Goal: Task Accomplishment & Management: Manage account settings

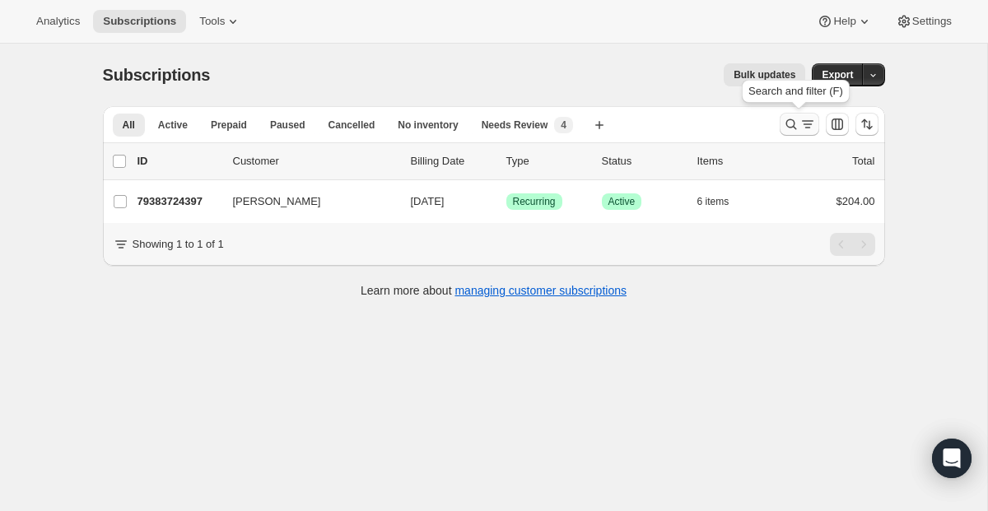
click at [787, 121] on icon "Search and filter results" at bounding box center [791, 124] width 11 height 11
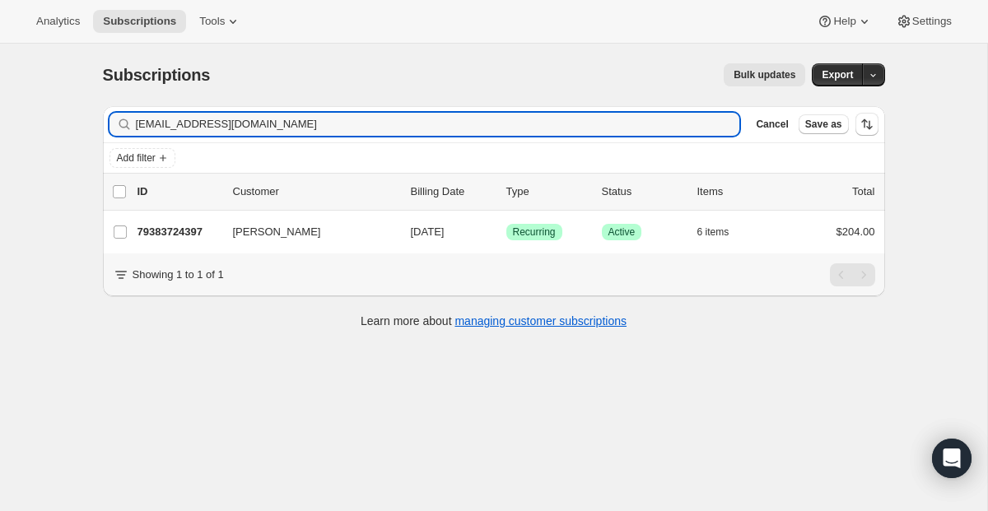
drag, startPoint x: 353, startPoint y: 124, endPoint x: 17, endPoint y: 85, distance: 338.4
click at [17, 85] on div "Subscriptions. This page is ready Subscriptions Bulk updates More actions Bulk …" at bounding box center [494, 299] width 988 height 511
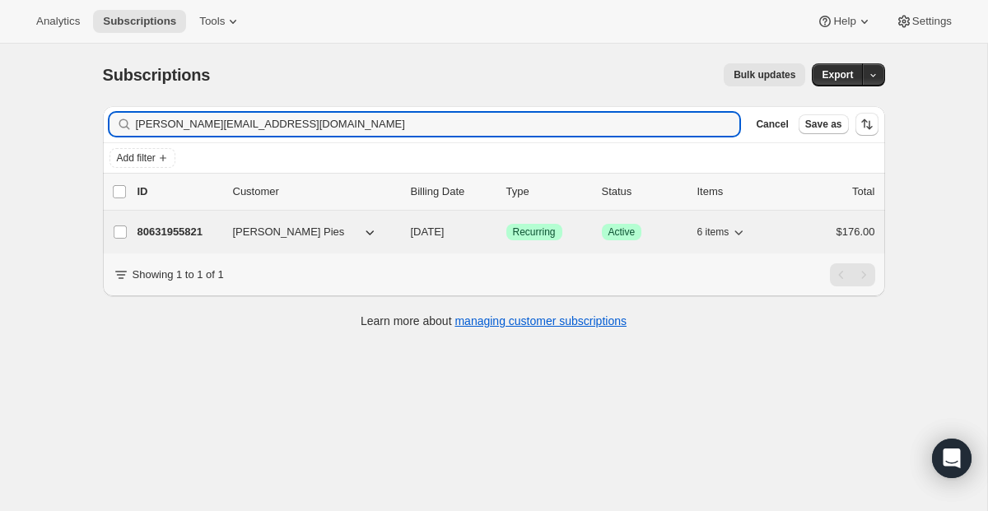
type input "[PERSON_NAME][EMAIL_ADDRESS][DOMAIN_NAME]"
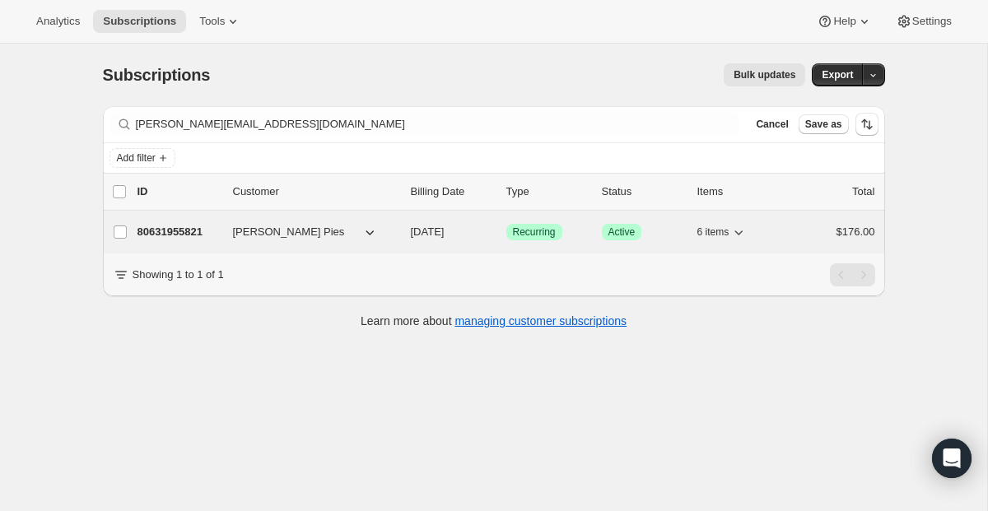
click at [513, 227] on span "Recurring" at bounding box center [534, 232] width 43 height 13
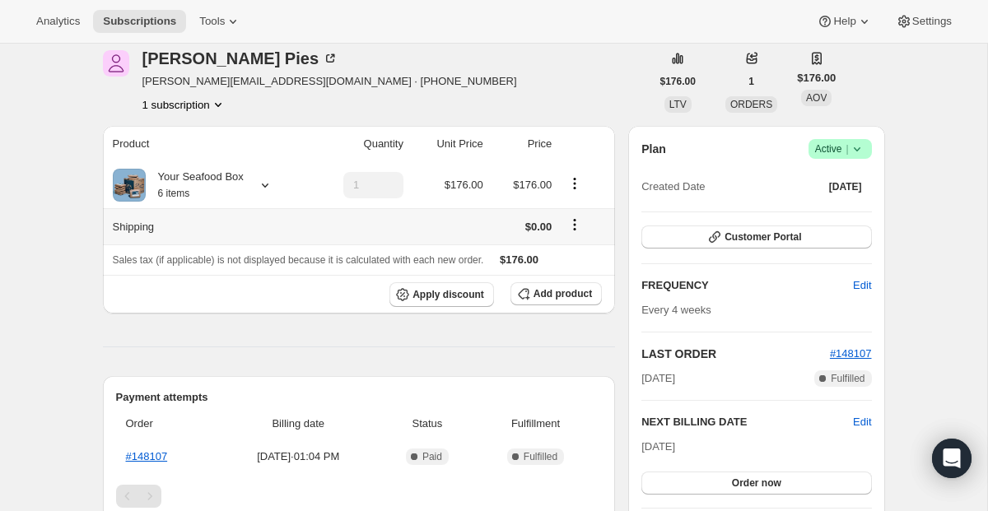
scroll to position [78, 0]
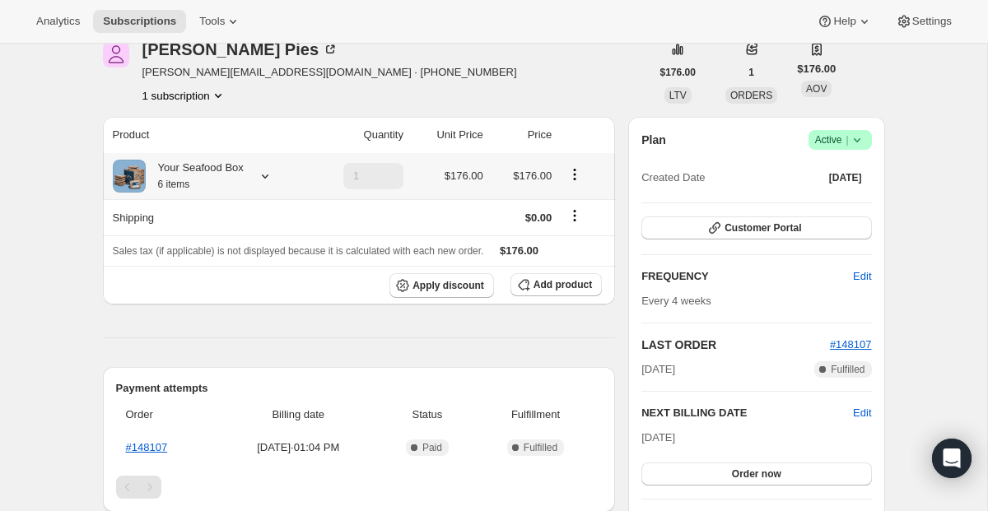
click at [264, 176] on icon at bounding box center [265, 176] width 16 height 16
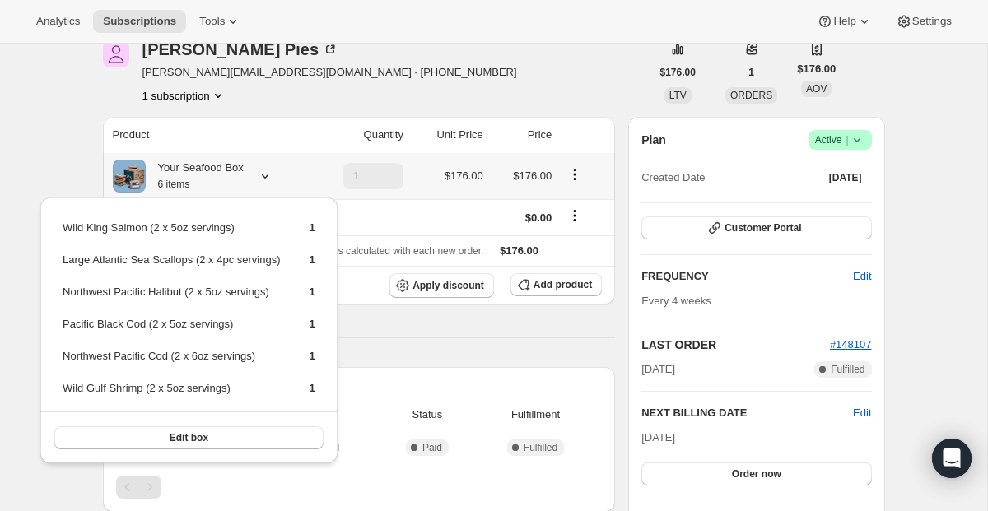
click at [264, 176] on icon at bounding box center [265, 176] width 16 height 16
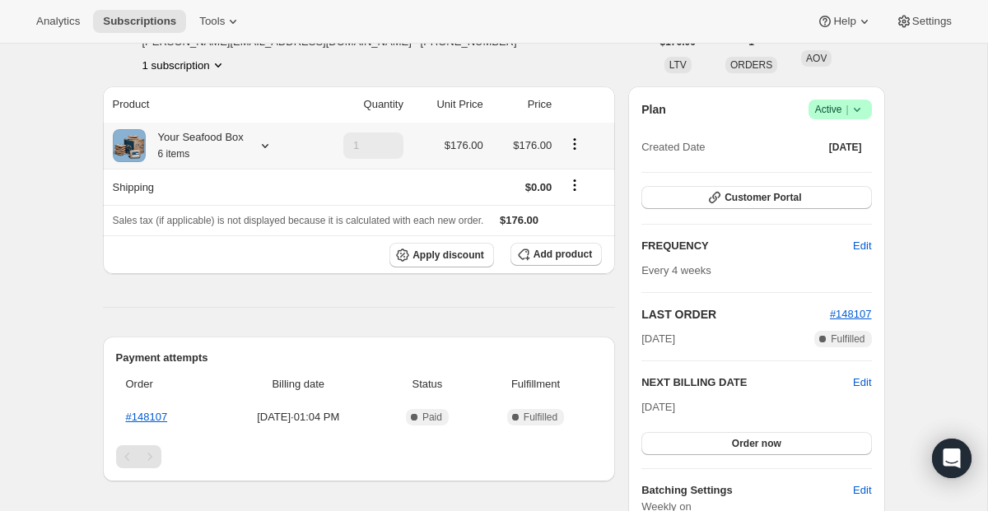
scroll to position [0, 0]
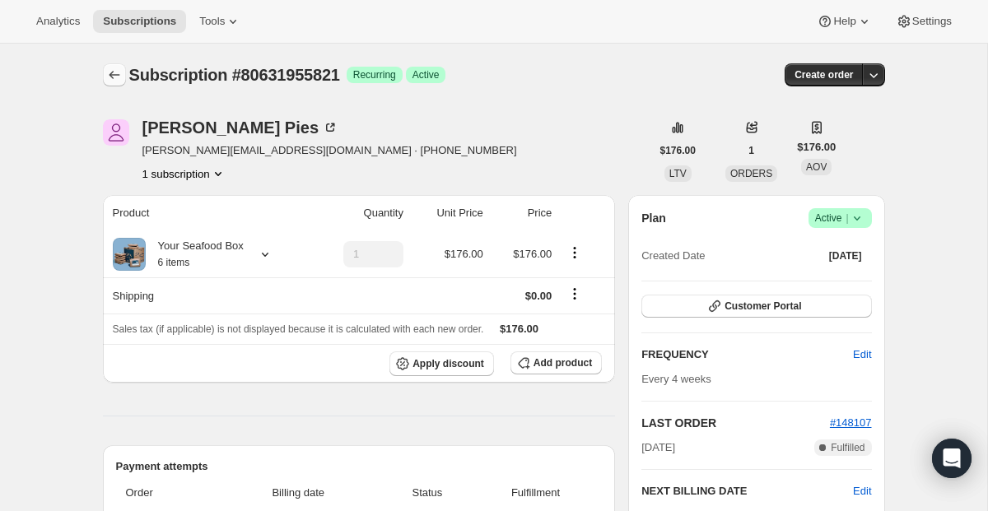
click at [118, 85] on button "Subscriptions" at bounding box center [114, 74] width 23 height 23
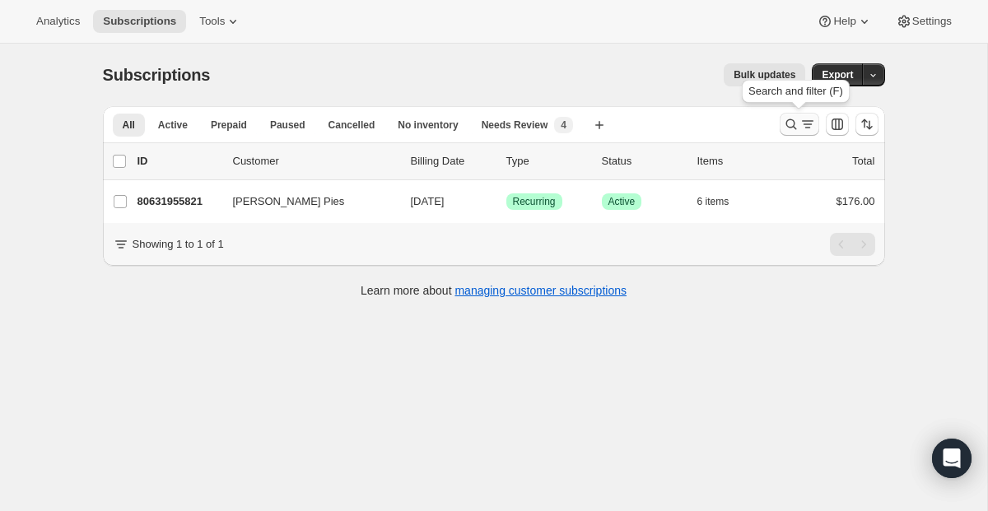
click at [781, 126] on button "Search and filter results" at bounding box center [800, 124] width 40 height 23
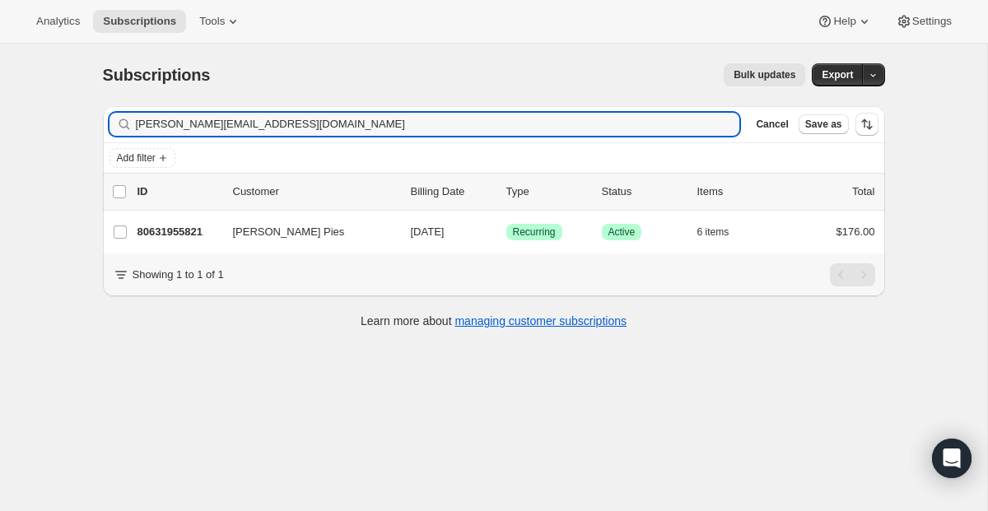
drag, startPoint x: 376, startPoint y: 117, endPoint x: 126, endPoint y: 109, distance: 249.7
click at [126, 109] on div "Filter subscribers [PERSON_NAME][EMAIL_ADDRESS][DOMAIN_NAME] Clear Cancel Save …" at bounding box center [494, 124] width 782 height 36
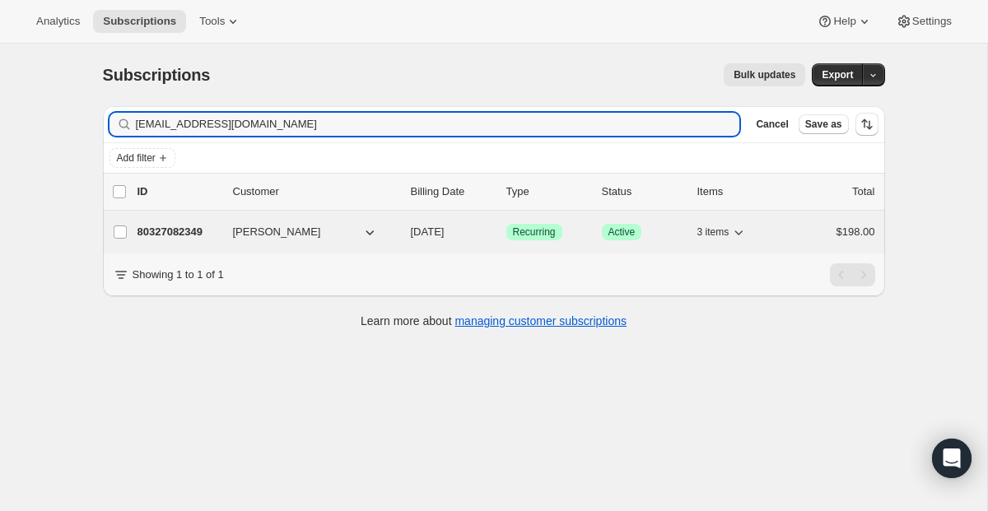
type input "[EMAIL_ADDRESS][DOMAIN_NAME]"
click at [543, 231] on span "Recurring" at bounding box center [534, 232] width 43 height 13
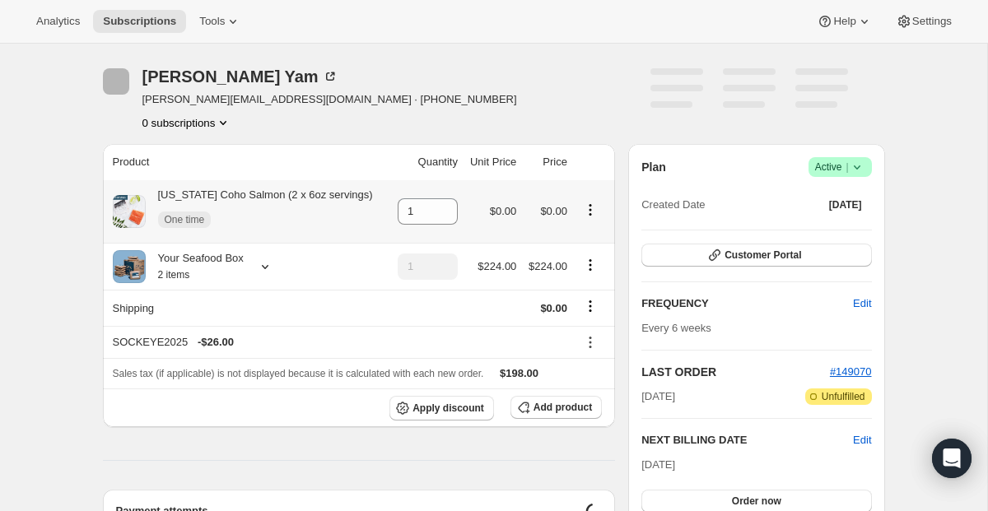
scroll to position [57, 0]
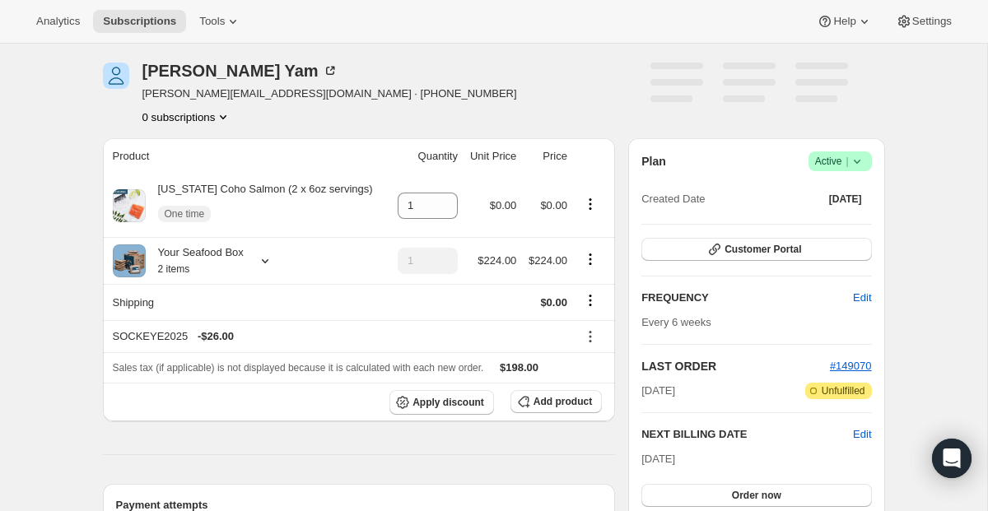
click at [847, 166] on span "|" at bounding box center [847, 161] width 2 height 13
click at [833, 219] on span "Cancel subscription" at bounding box center [833, 222] width 93 height 12
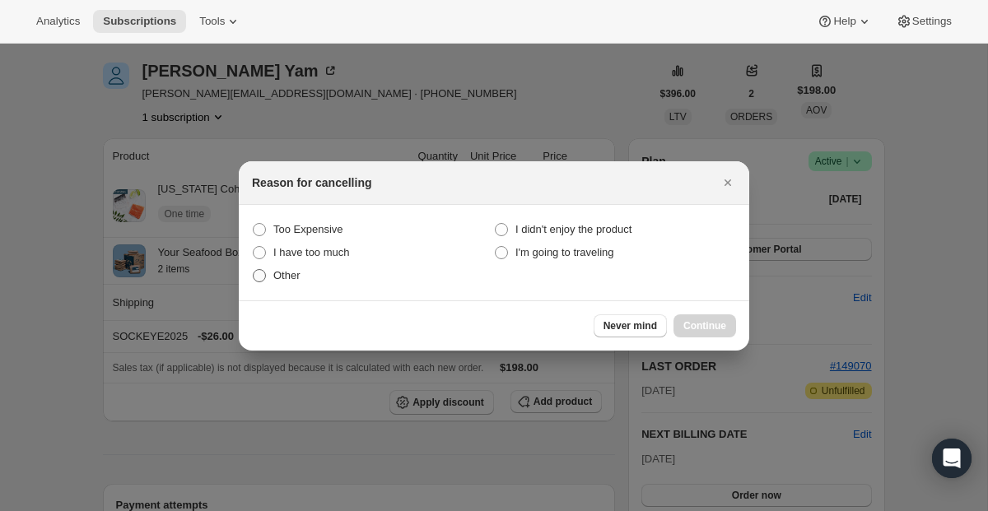
click at [306, 275] on label "Other" at bounding box center [373, 275] width 242 height 23
click at [254, 270] on input "Other" at bounding box center [253, 269] width 1 height 1
radio input "true"
click at [687, 326] on span "Continue" at bounding box center [705, 326] width 43 height 13
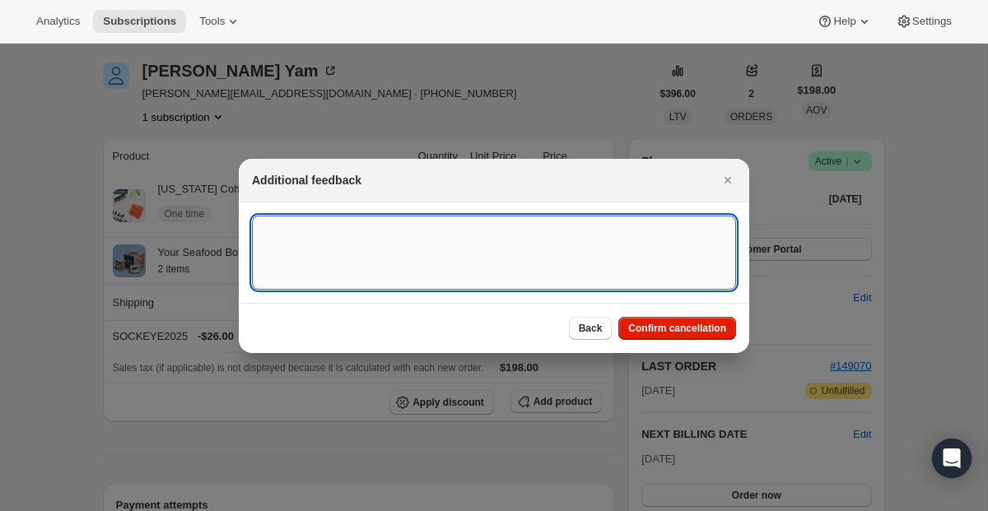
click at [406, 269] on textarea ":r2l1:" at bounding box center [494, 253] width 484 height 74
paste textarea "[PERSON_NAME] <[PERSON_NAME][EMAIL_ADDRESS][DOMAIN_NAME]> [DATE] 6:13 PM (12 ho…"
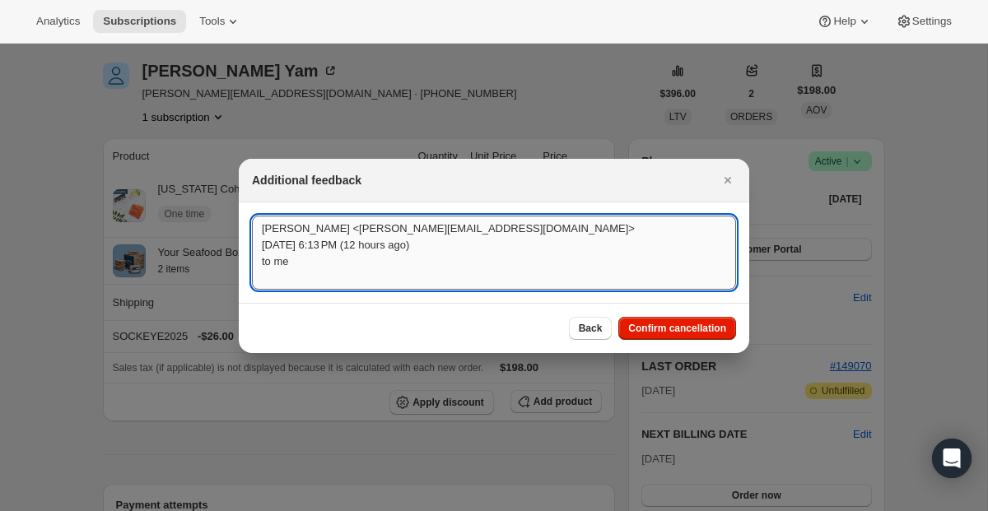
scroll to position [2, 0]
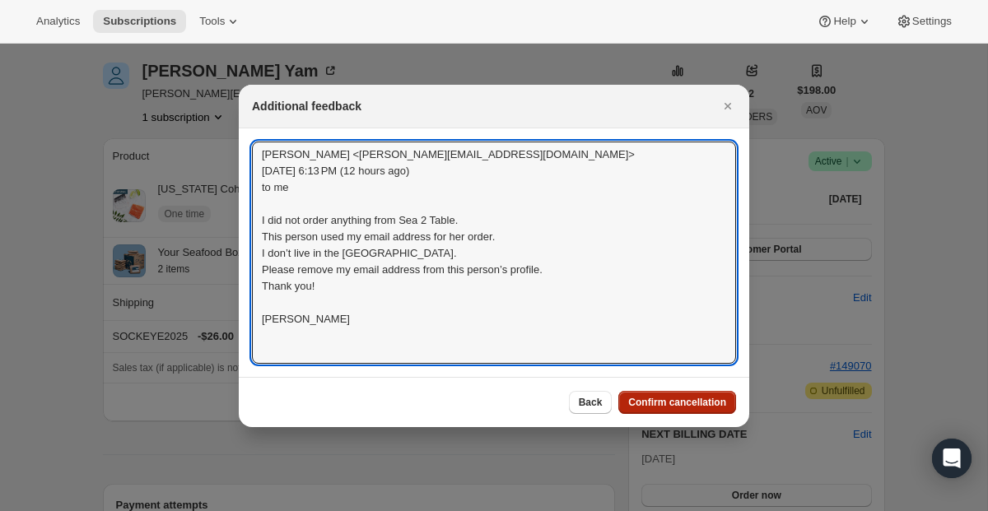
type textarea "[PERSON_NAME] <[PERSON_NAME][EMAIL_ADDRESS][DOMAIN_NAME]> [DATE] 6:13 PM (12 ho…"
click at [667, 401] on span "Confirm cancellation" at bounding box center [677, 402] width 98 height 13
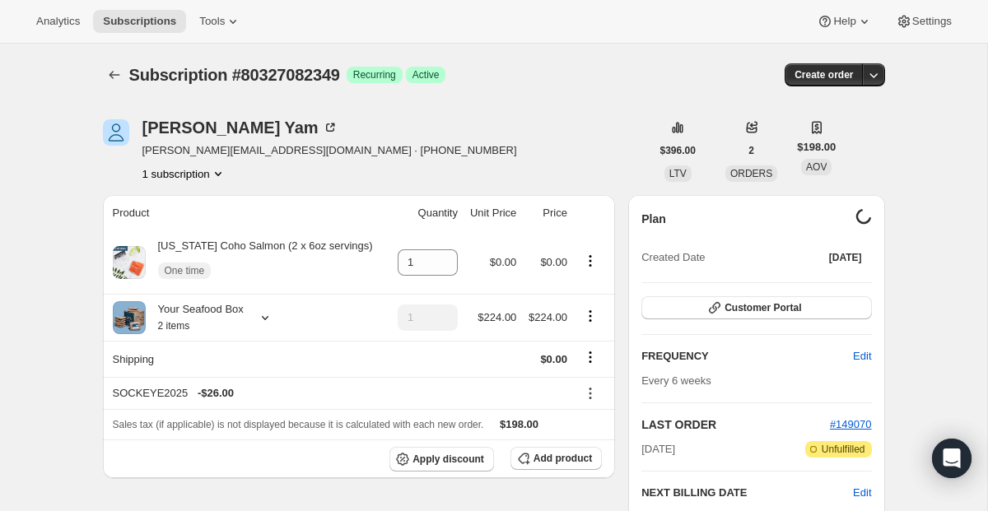
scroll to position [57, 0]
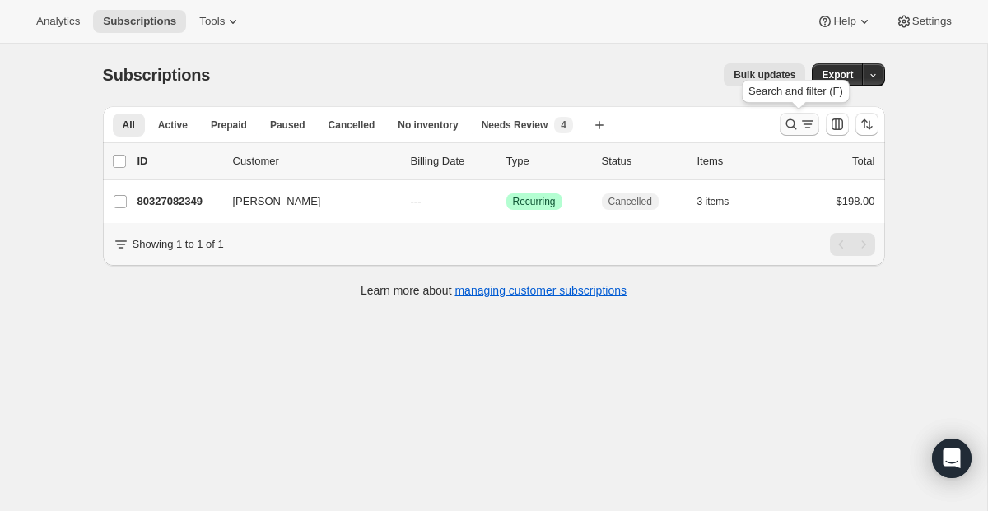
click at [797, 129] on icon "Search and filter results" at bounding box center [791, 124] width 16 height 16
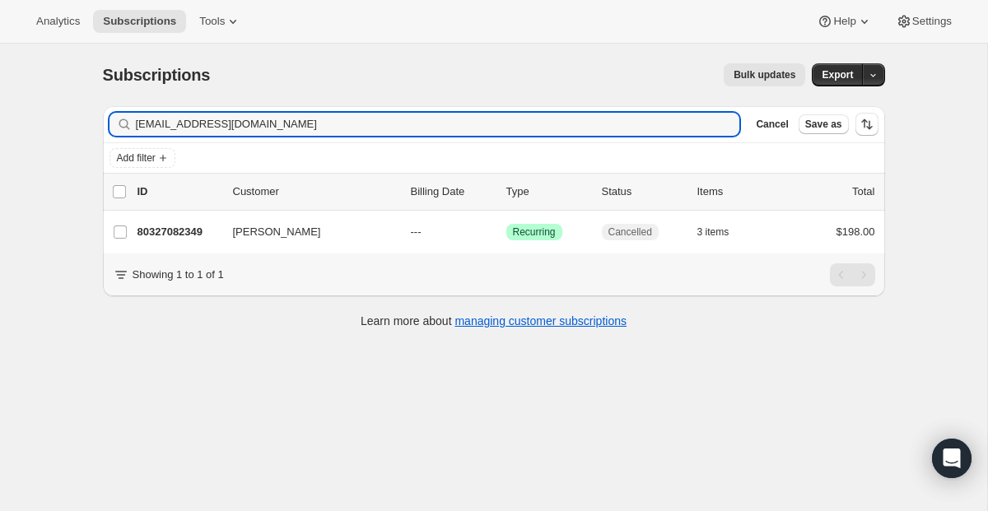
drag, startPoint x: 212, startPoint y: 119, endPoint x: 58, endPoint y: 92, distance: 155.4
click at [58, 92] on div "Subscriptions. This page is ready Subscriptions Bulk updates More actions Bulk …" at bounding box center [494, 299] width 988 height 511
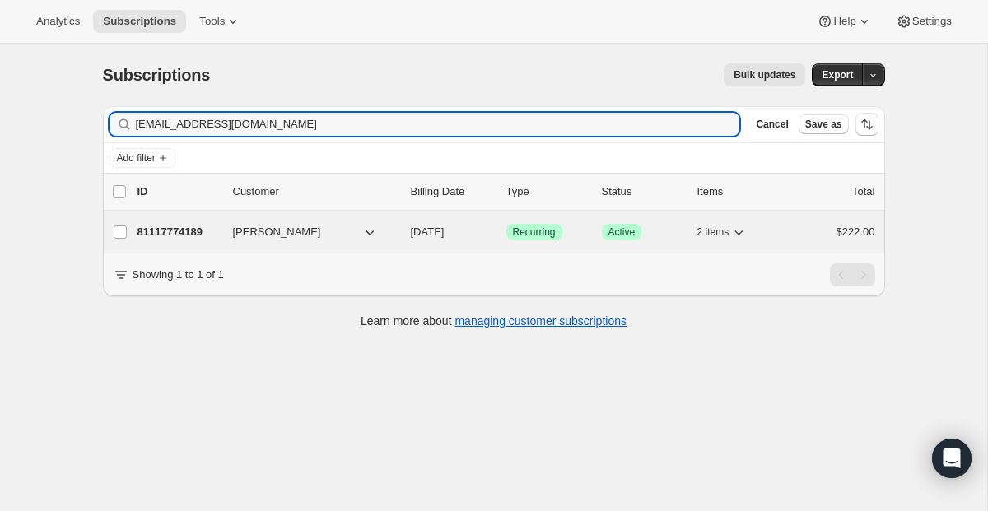
type input "[EMAIL_ADDRESS][DOMAIN_NAME]"
click at [519, 236] on span "Recurring" at bounding box center [534, 232] width 43 height 13
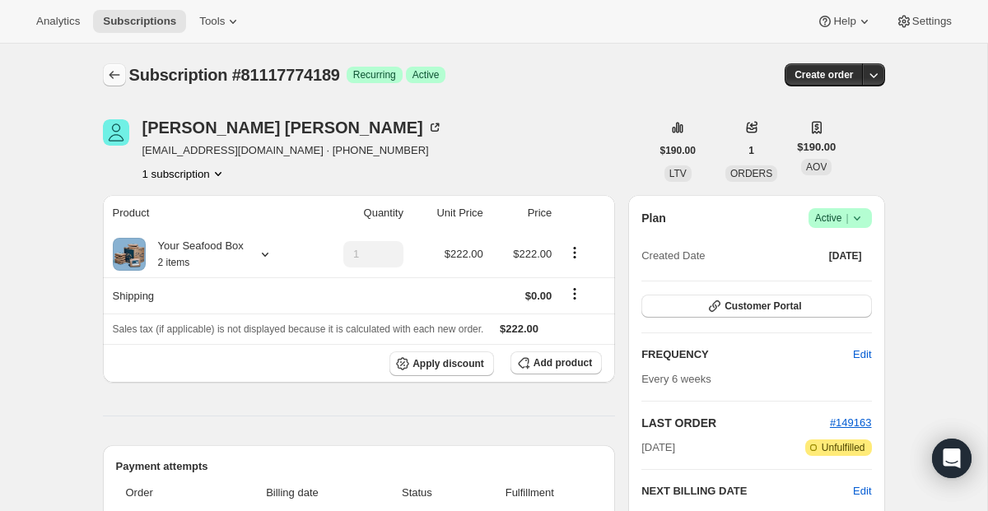
click at [119, 70] on icon "Subscriptions" at bounding box center [114, 75] width 16 height 16
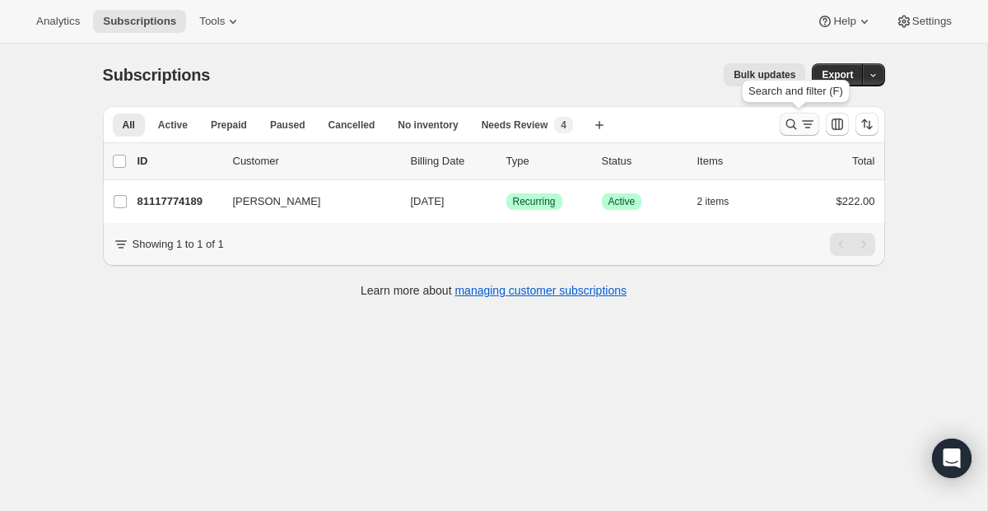
click at [807, 125] on icon "Search and filter results" at bounding box center [808, 124] width 16 height 16
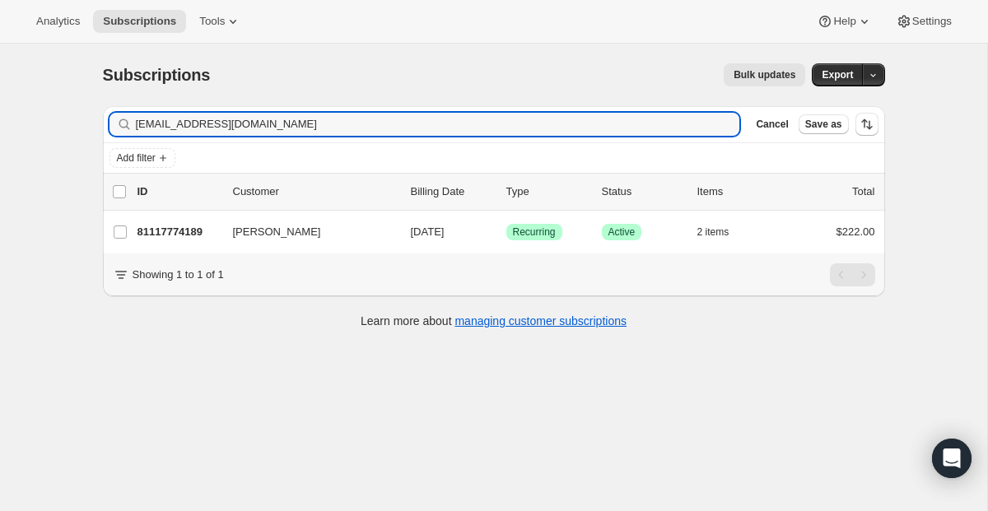
drag, startPoint x: 377, startPoint y: 119, endPoint x: 81, endPoint y: 100, distance: 297.1
click at [81, 100] on div "Subscriptions. This page is ready Subscriptions Bulk updates More actions Bulk …" at bounding box center [494, 299] width 988 height 511
drag, startPoint x: 312, startPoint y: 126, endPoint x: -82, endPoint y: 12, distance: 410.8
click at [0, 12] on html "Analytics Subscriptions Tools Help Settings Skip to content Subscriptions. This…" at bounding box center [494, 255] width 988 height 511
paste input "tarabjones@gm"
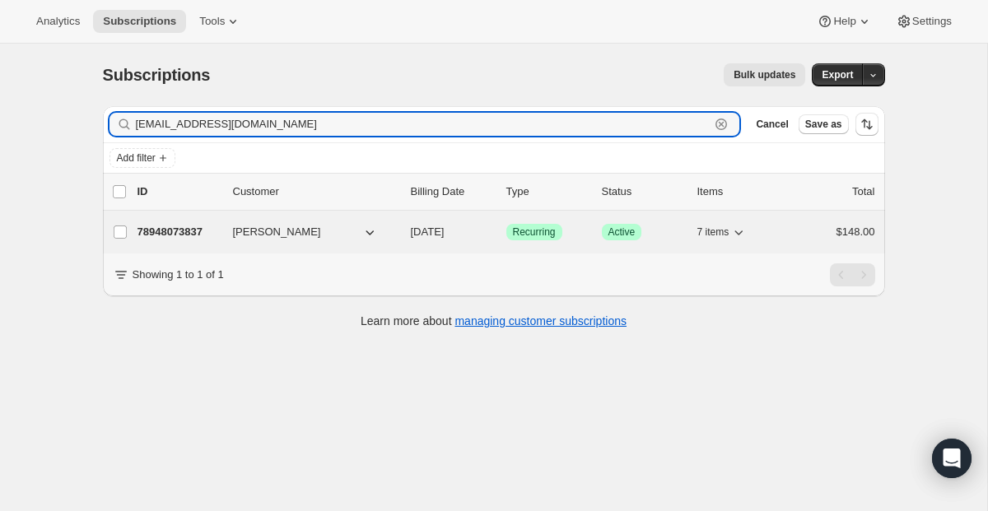
type input "[EMAIL_ADDRESS][DOMAIN_NAME]"
click at [521, 238] on span "Recurring" at bounding box center [534, 232] width 43 height 13
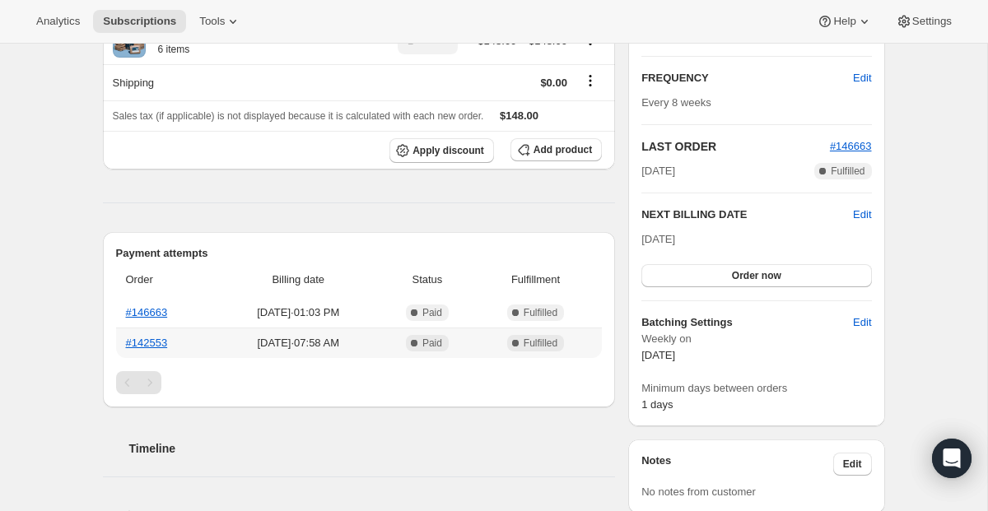
scroll to position [245, 0]
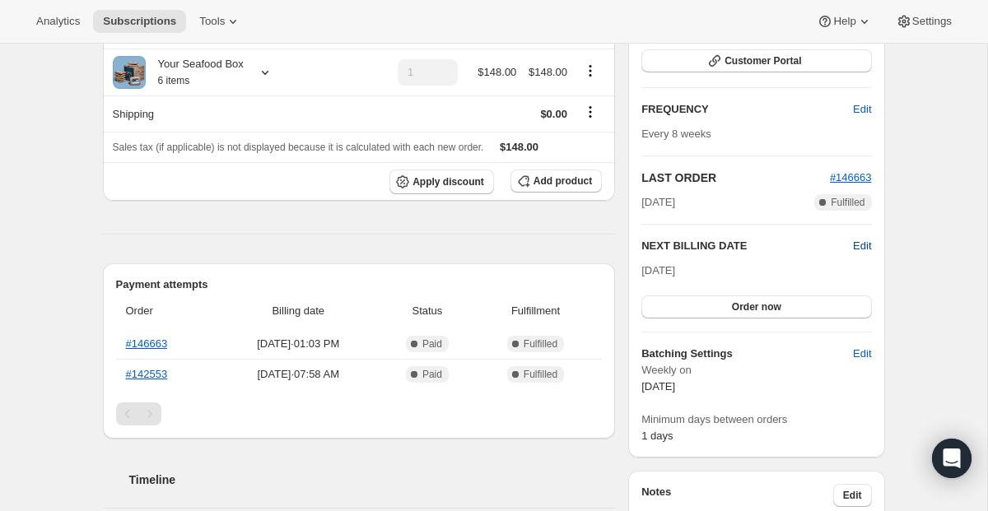
click at [871, 250] on span "Edit" at bounding box center [862, 246] width 18 height 16
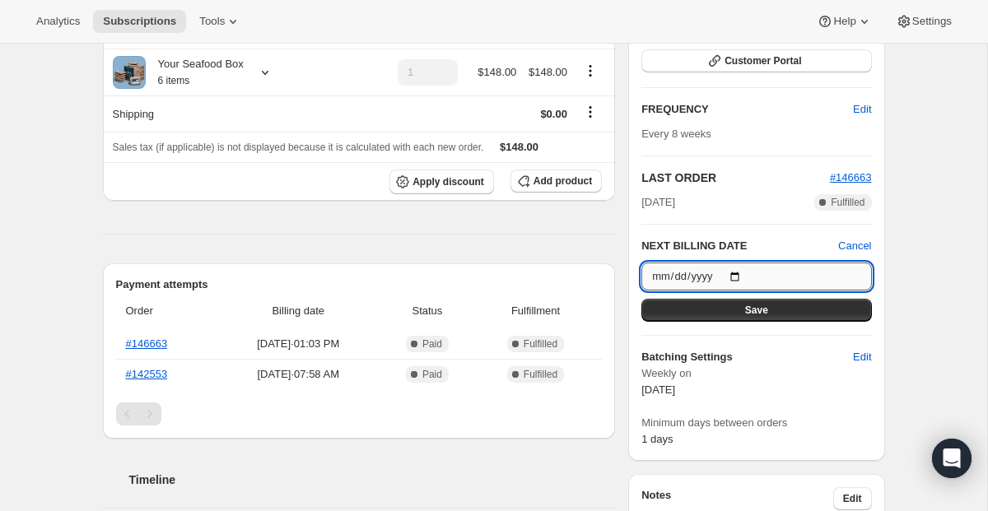
click at [745, 272] on input "[DATE]" at bounding box center [757, 277] width 230 height 28
type input "[DATE]"
click at [744, 309] on button "Save" at bounding box center [757, 310] width 230 height 23
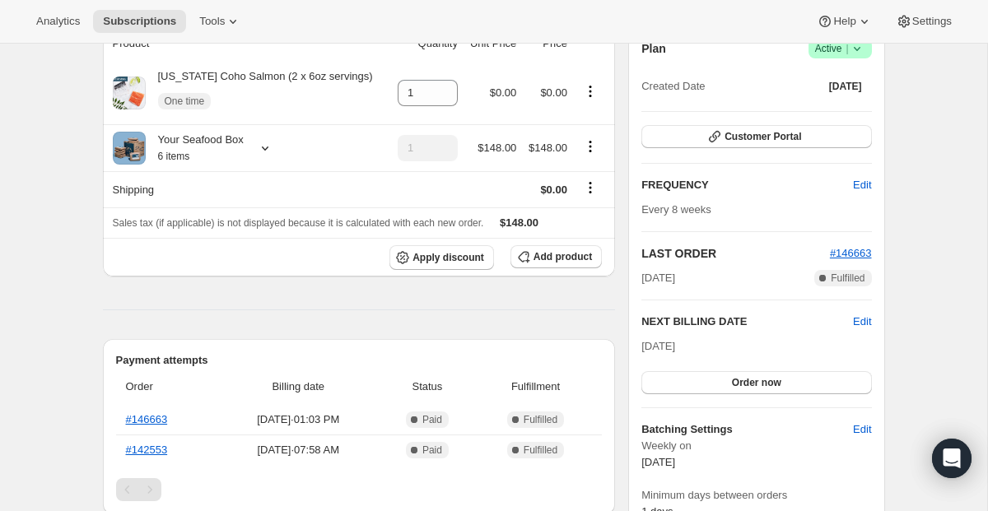
drag, startPoint x: 678, startPoint y: 345, endPoint x: 731, endPoint y: 345, distance: 53.5
click at [731, 345] on div "Plan Success Active | Created Date [DATE] Customer Portal FREQUENCY Edit Every …" at bounding box center [756, 280] width 256 height 508
copy span "[DATE]"
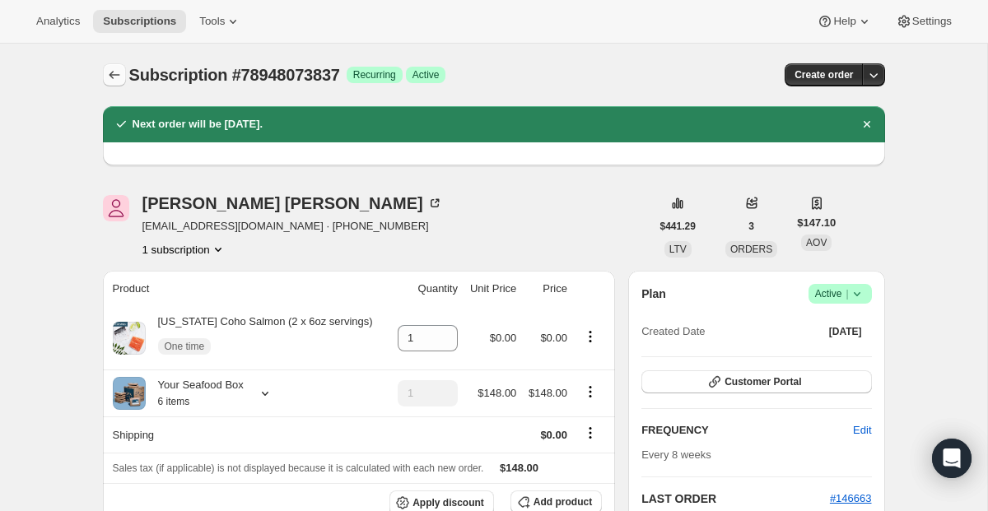
click at [112, 78] on icon "Subscriptions" at bounding box center [114, 75] width 11 height 8
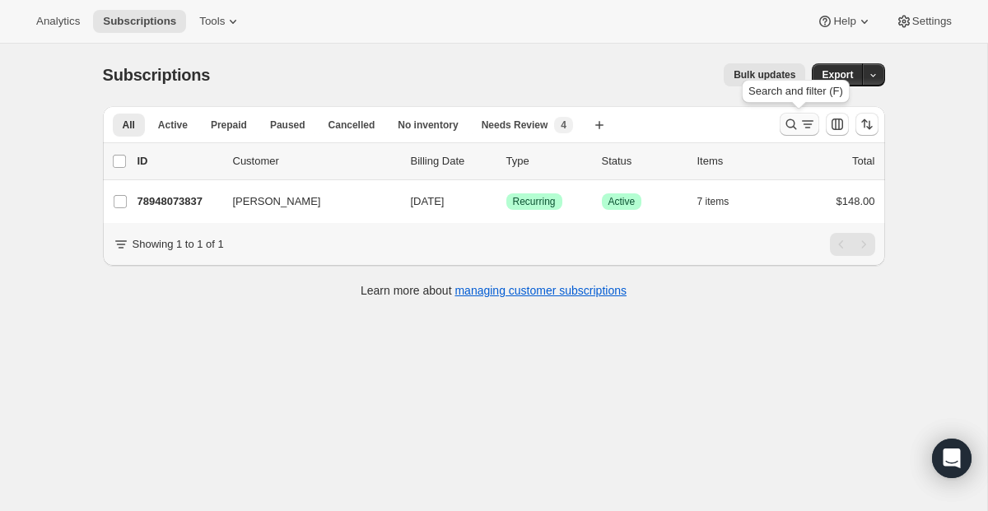
click at [790, 119] on icon "Search and filter results" at bounding box center [791, 124] width 16 height 16
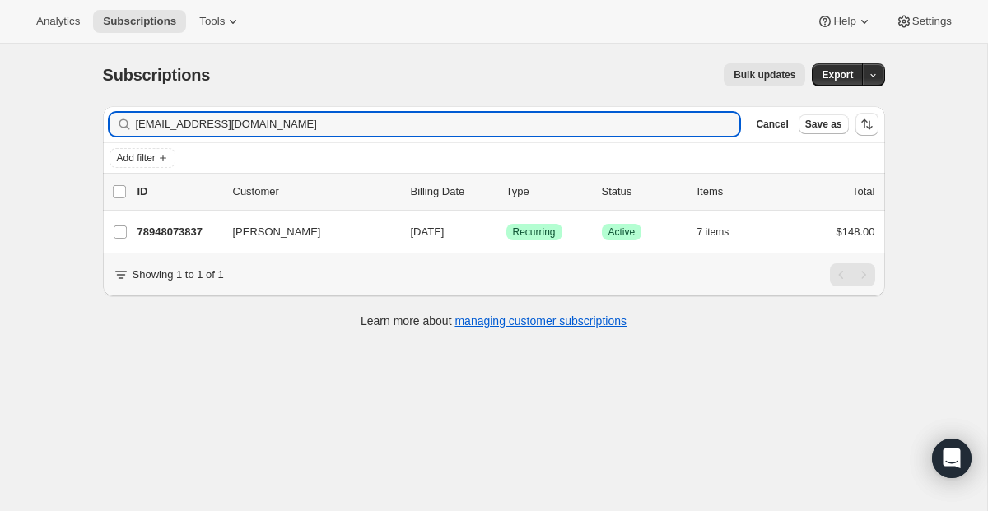
drag, startPoint x: 385, startPoint y: 125, endPoint x: 35, endPoint y: 57, distance: 356.7
click at [35, 57] on div "Subscriptions. This page is ready Subscriptions Bulk updates More actions Bulk …" at bounding box center [494, 299] width 988 height 511
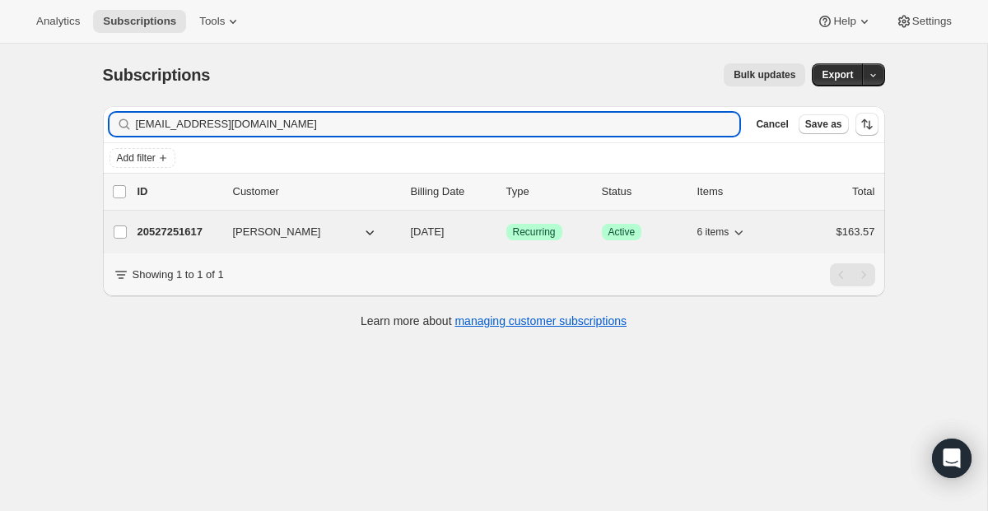
type input "[EMAIL_ADDRESS][DOMAIN_NAME]"
click at [542, 236] on span "Recurring" at bounding box center [534, 232] width 43 height 13
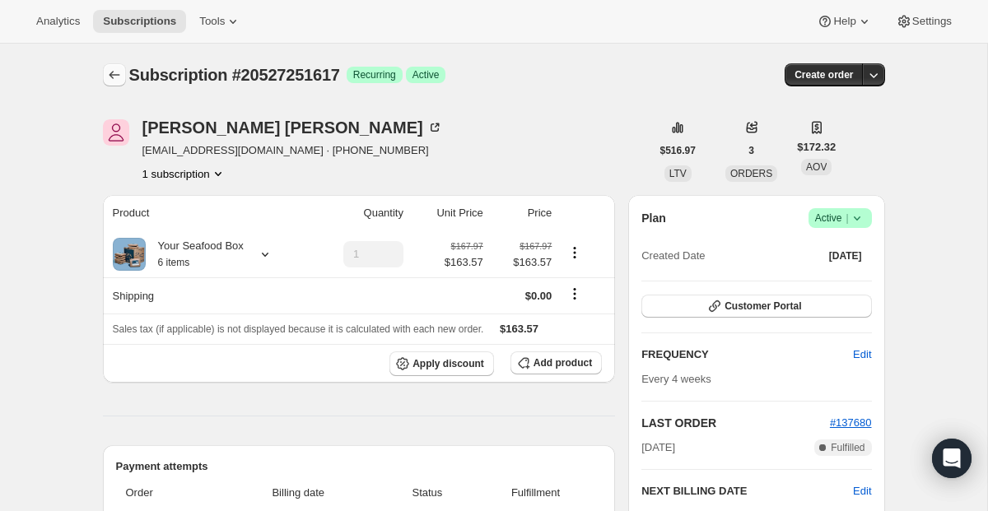
click at [114, 71] on icon "Subscriptions" at bounding box center [114, 75] width 16 height 16
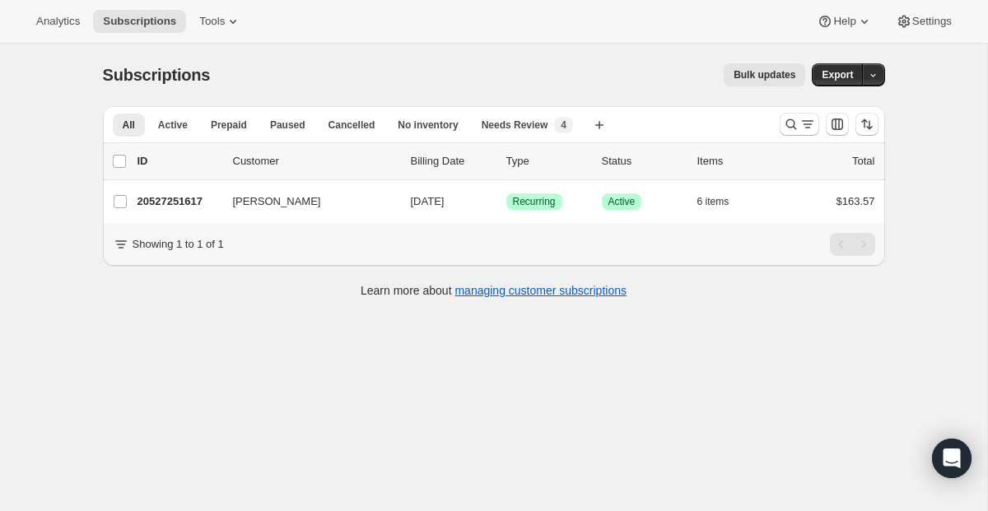
click at [778, 129] on div at bounding box center [829, 124] width 112 height 33
click at [790, 128] on icon "Search and filter results" at bounding box center [791, 124] width 16 height 16
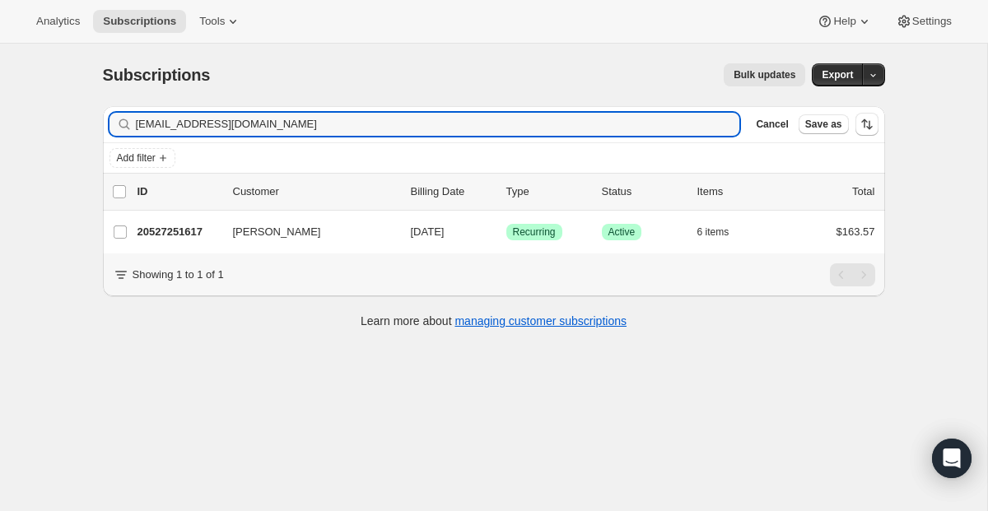
drag, startPoint x: 342, startPoint y: 127, endPoint x: 26, endPoint y: 72, distance: 320.2
click at [26, 72] on div "Subscriptions. This page is ready Subscriptions Bulk updates More actions Bulk …" at bounding box center [494, 299] width 988 height 511
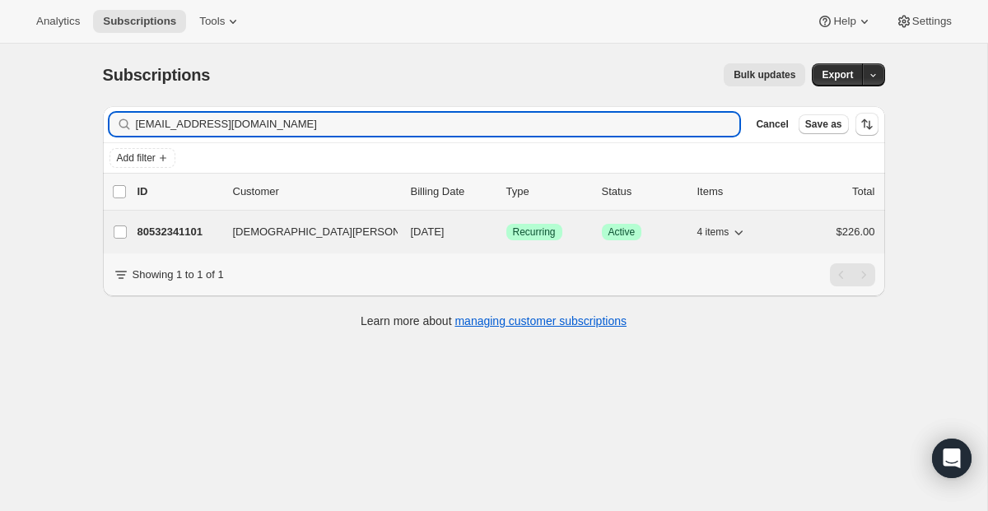
type input "[EMAIL_ADDRESS][DOMAIN_NAME]"
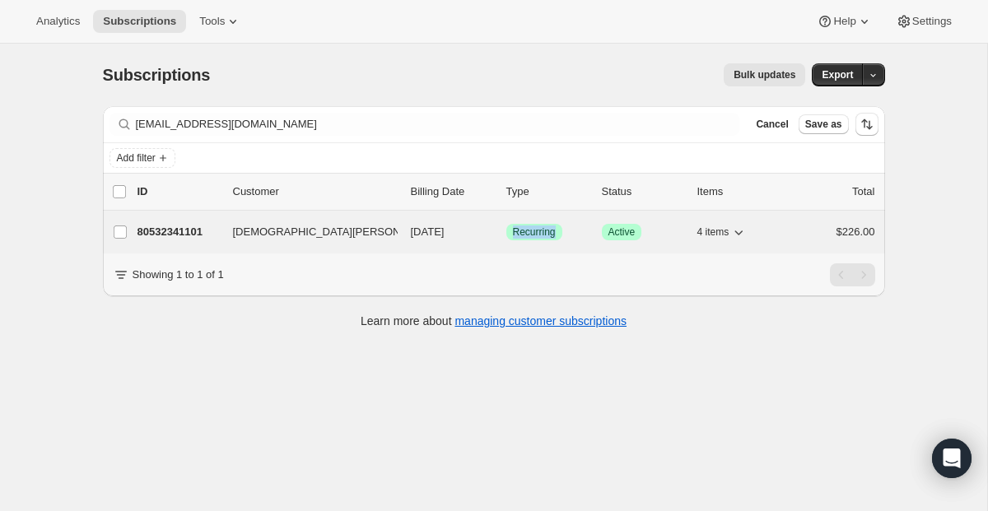
click at [532, 233] on span "Recurring" at bounding box center [534, 232] width 43 height 13
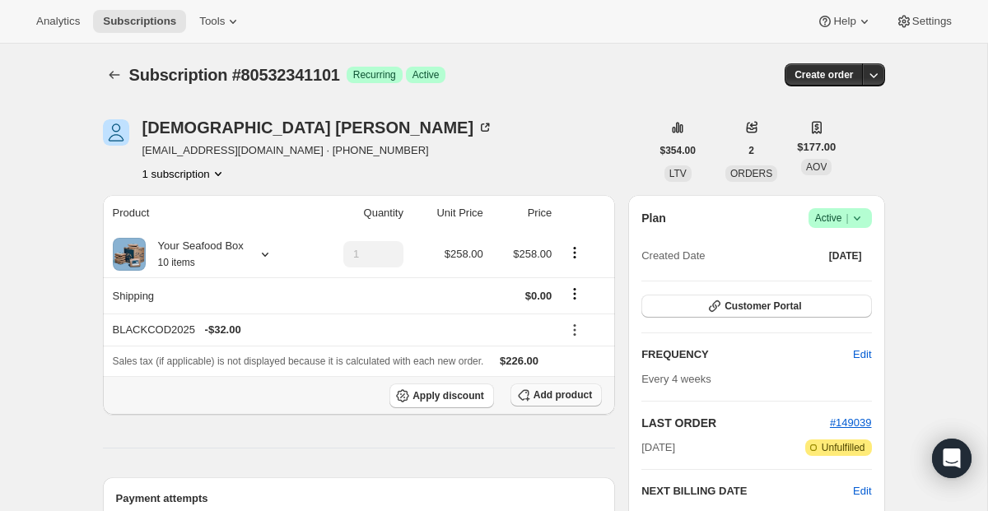
click at [560, 403] on button "Add product" at bounding box center [556, 395] width 91 height 23
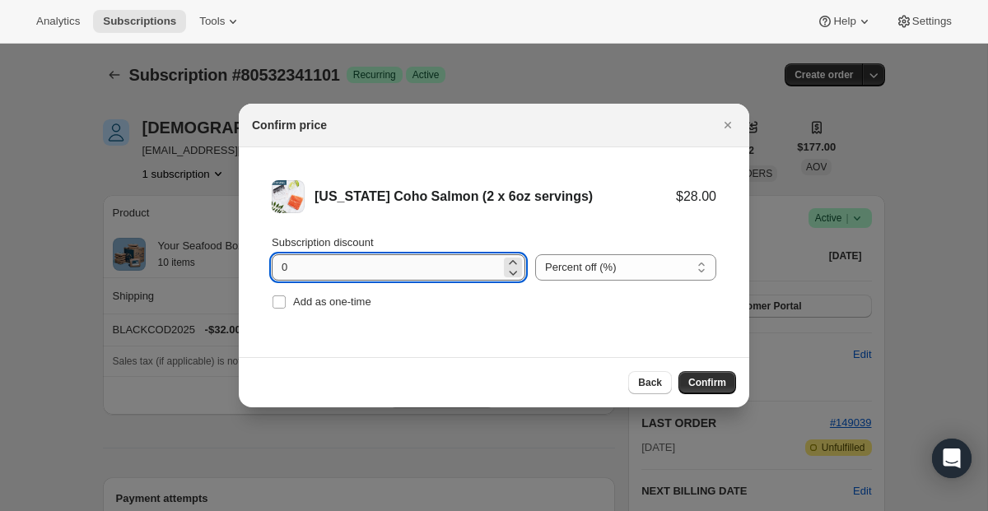
click at [395, 273] on input "0" at bounding box center [386, 268] width 229 height 26
type input "100"
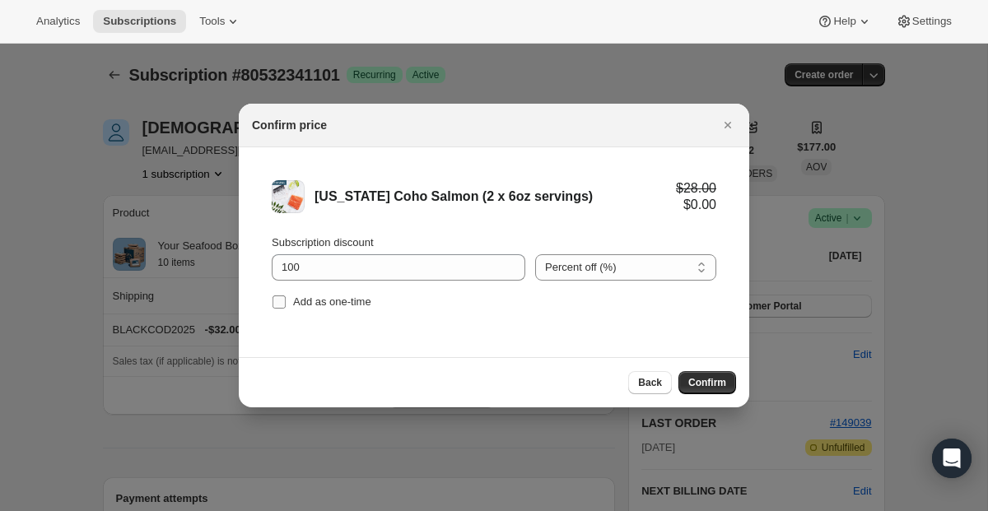
click at [327, 311] on label "Add as one-time" at bounding box center [322, 302] width 100 height 23
click at [286, 309] on input "Add as one-time" at bounding box center [279, 302] width 13 height 13
checkbox input "true"
click at [687, 372] on button "Confirm" at bounding box center [708, 382] width 58 height 23
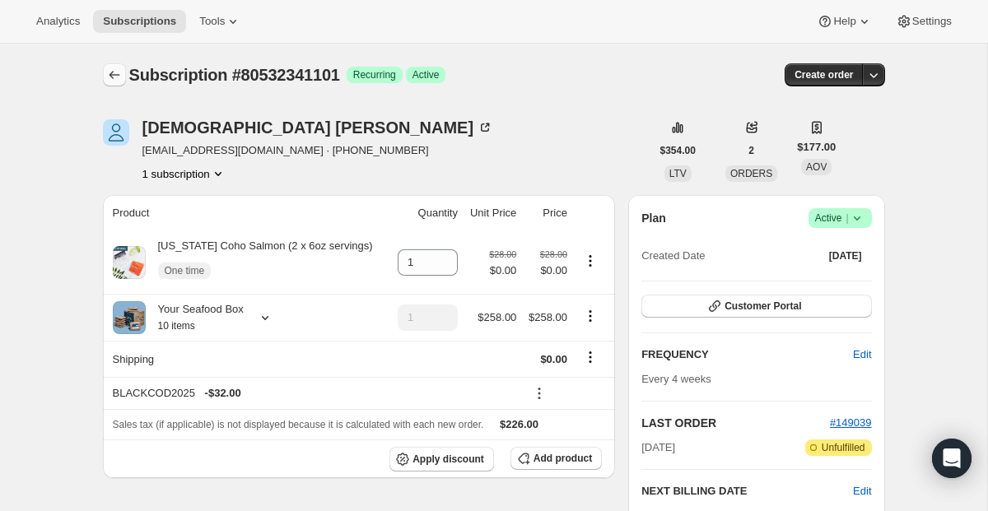
click at [106, 66] on button "Subscriptions" at bounding box center [114, 74] width 23 height 23
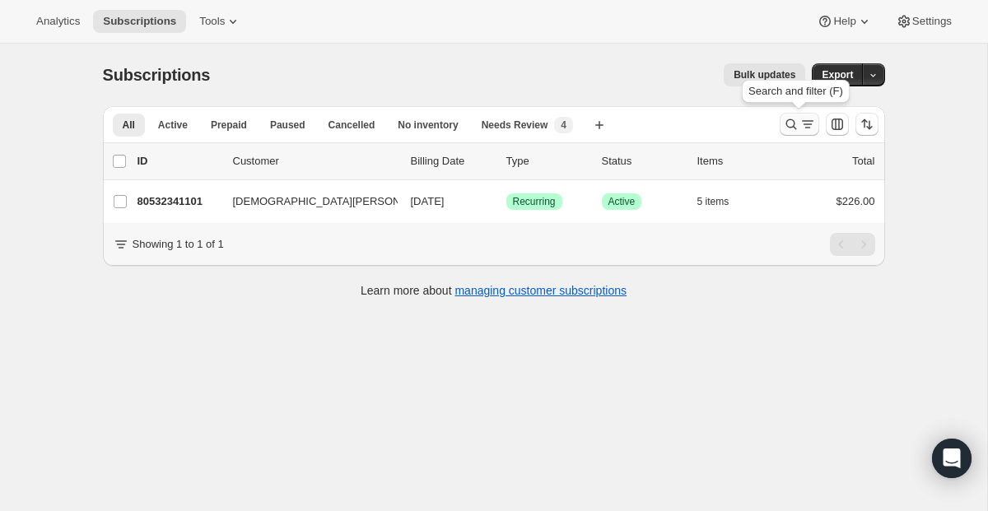
click at [801, 124] on icon "Search and filter results" at bounding box center [808, 124] width 16 height 16
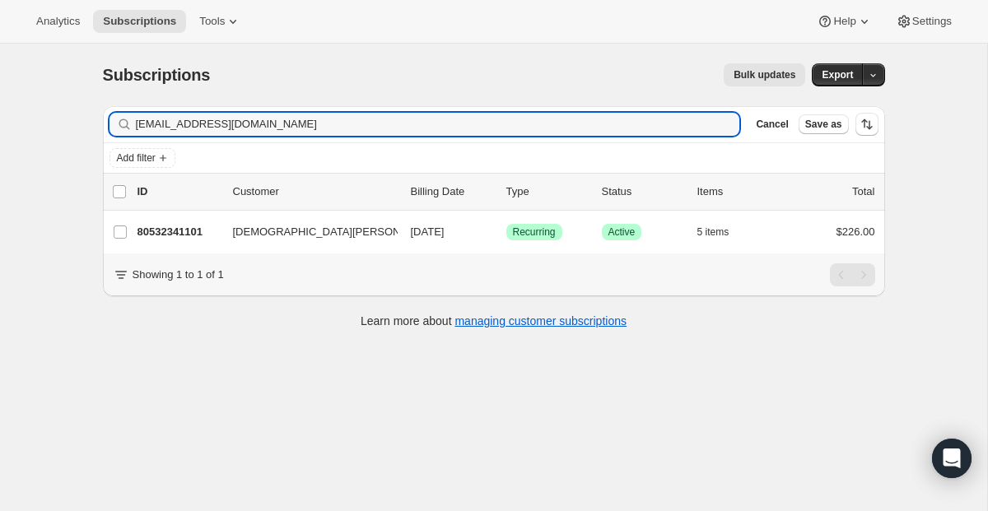
drag, startPoint x: 264, startPoint y: 128, endPoint x: -69, endPoint y: 83, distance: 336.5
click at [0, 83] on html "Analytics Subscriptions Tools Help Settings Skip to content Subscriptions. This…" at bounding box center [494, 255] width 988 height 511
type input "[EMAIL_ADDRESS][DOMAIN_NAME]"
